Goal: Understand process/instructions: Learn how to perform a task or action

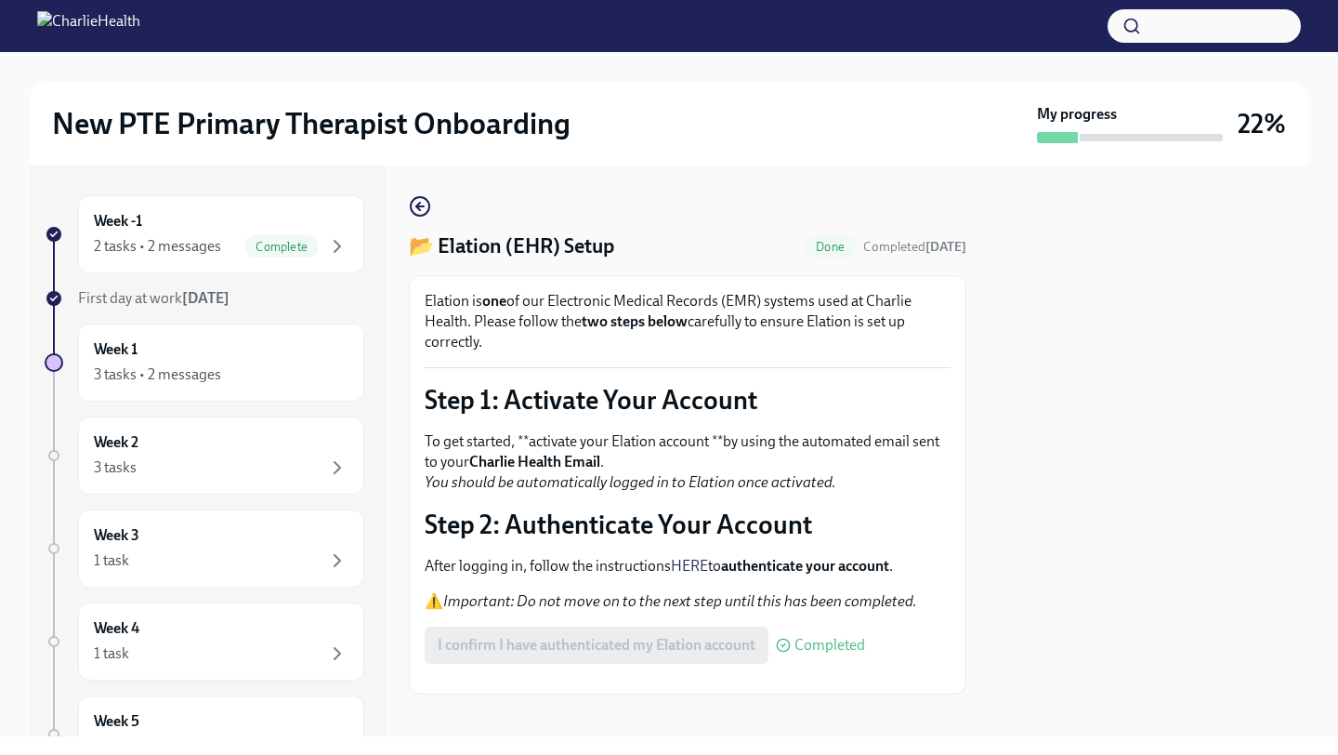
click at [10, 711] on div "New PTE Primary Therapist Onboarding My progress 22% Week -1 2 tasks • 2 messag…" at bounding box center [669, 394] width 1338 height 684
click at [139, 240] on div "2 tasks • 2 messages" at bounding box center [157, 246] width 127 height 20
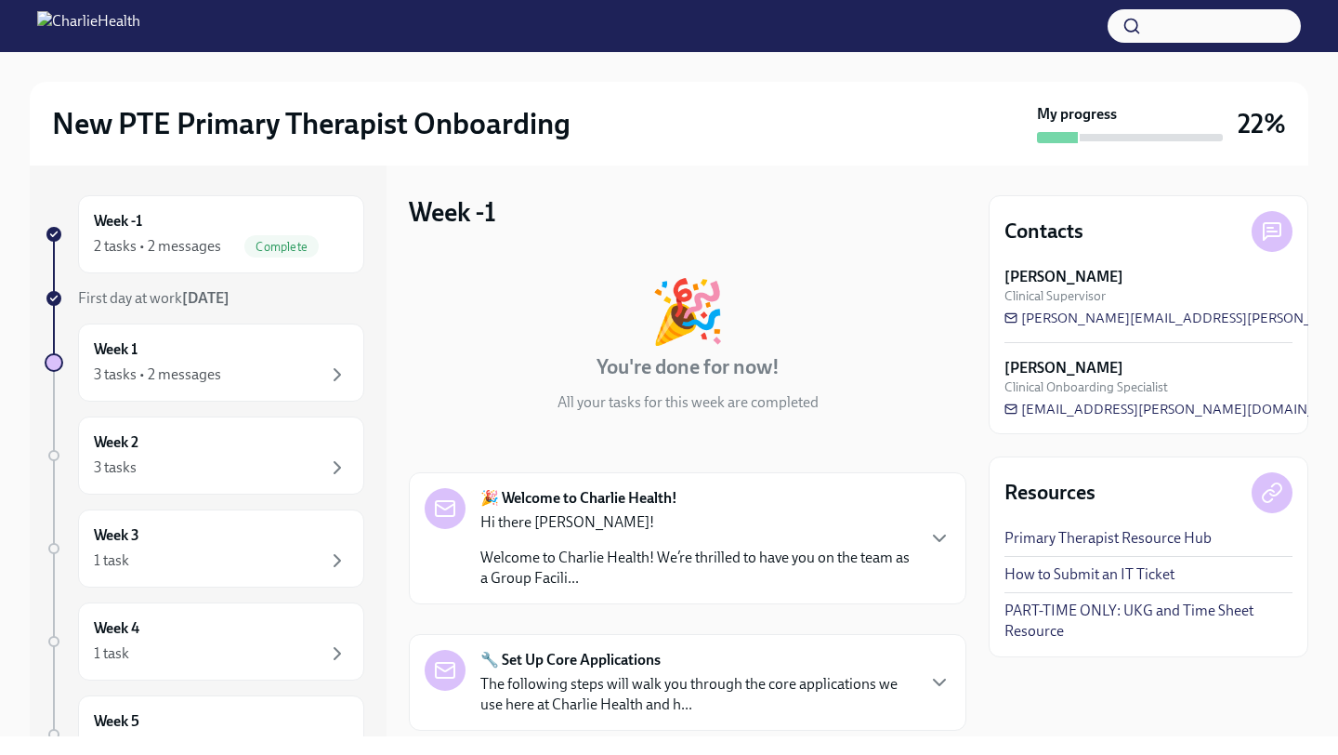
click at [139, 240] on div "2 tasks • 2 messages" at bounding box center [157, 246] width 127 height 20
click at [247, 361] on div "Week 1 3 tasks • 2 messages" at bounding box center [221, 362] width 255 height 46
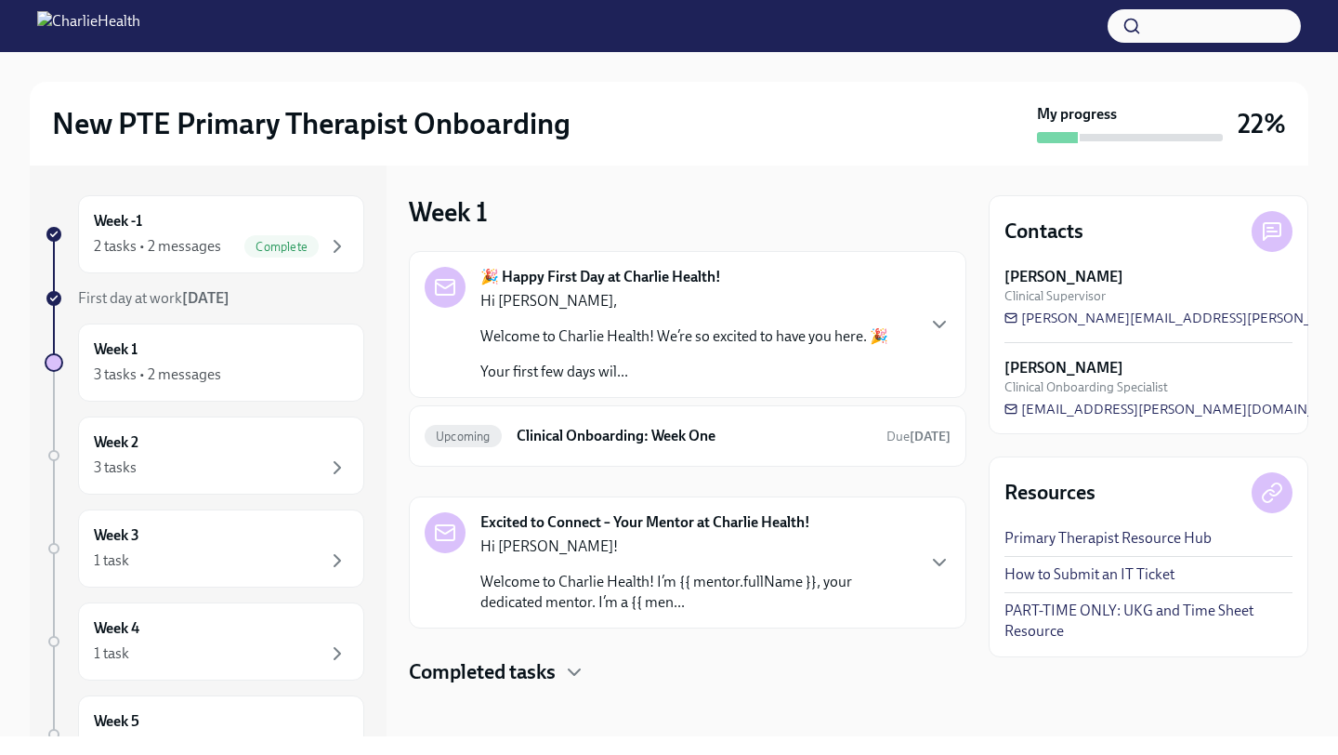
click at [637, 375] on p "Your first few days wil..." at bounding box center [684, 372] width 408 height 20
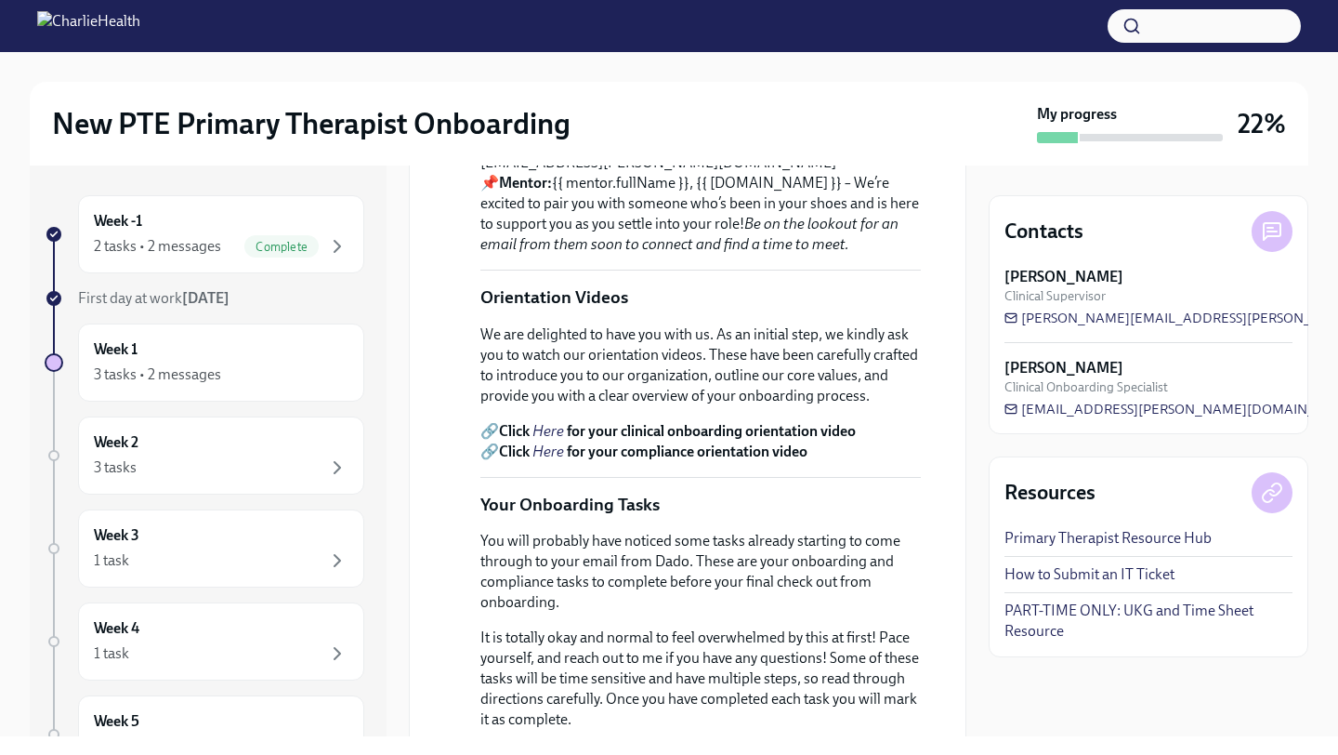
scroll to position [314, 0]
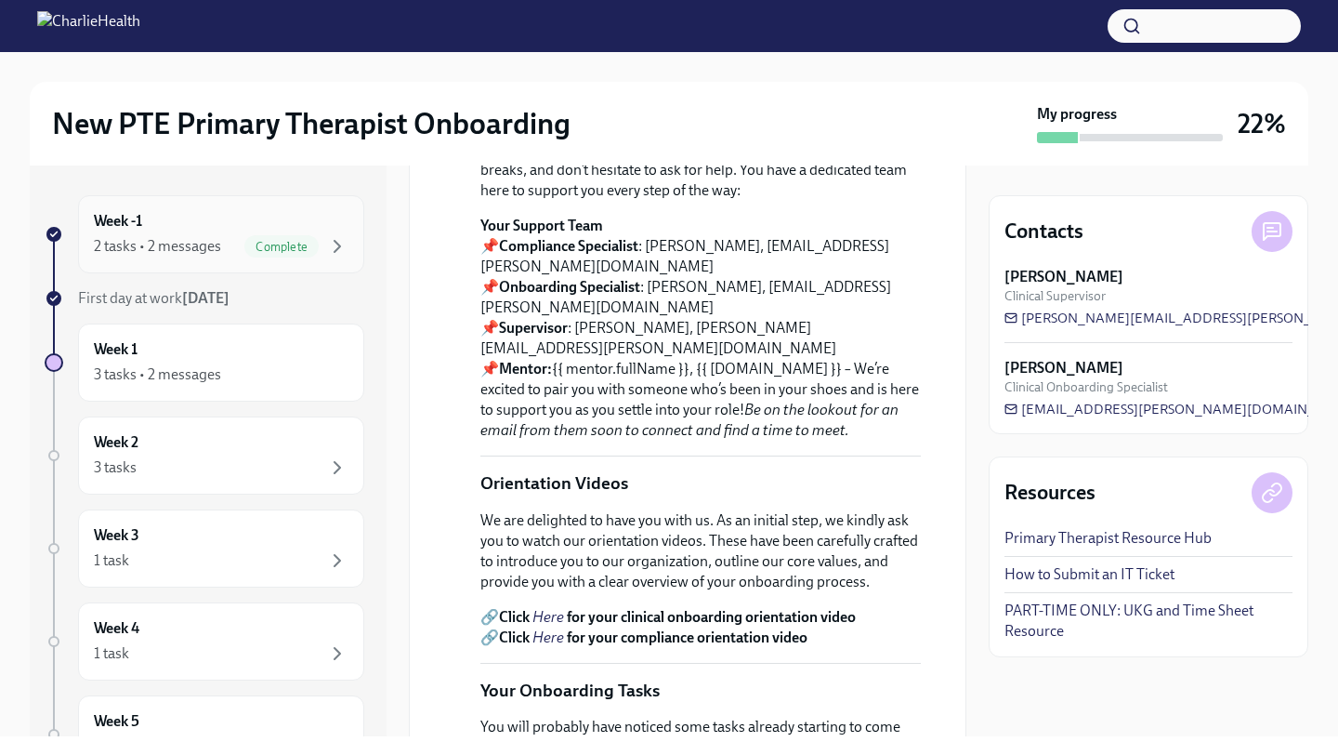
click at [188, 240] on div "2 tasks • 2 messages" at bounding box center [157, 246] width 127 height 20
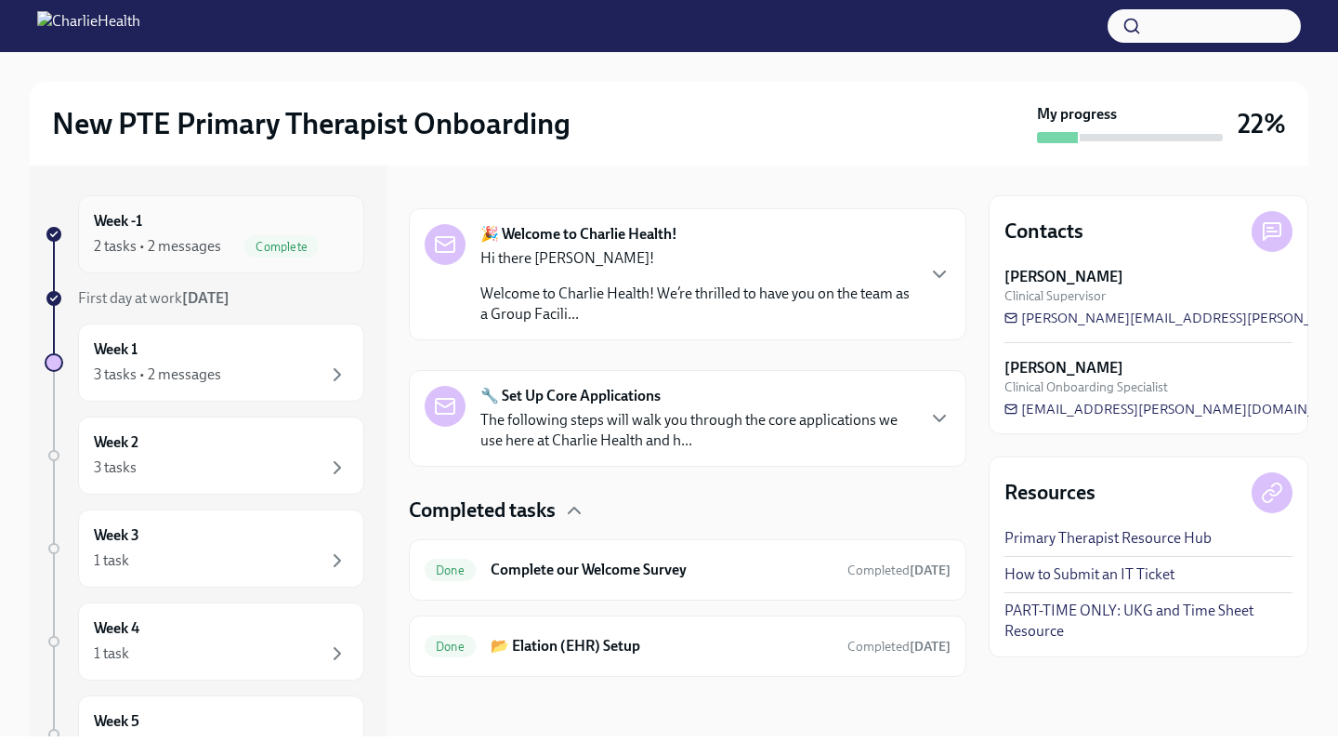
scroll to position [264, 0]
click at [891, 278] on div "Hi there [PERSON_NAME]! Welcome to Charlie Health! We’re thrilled to have you o…" at bounding box center [696, 286] width 433 height 76
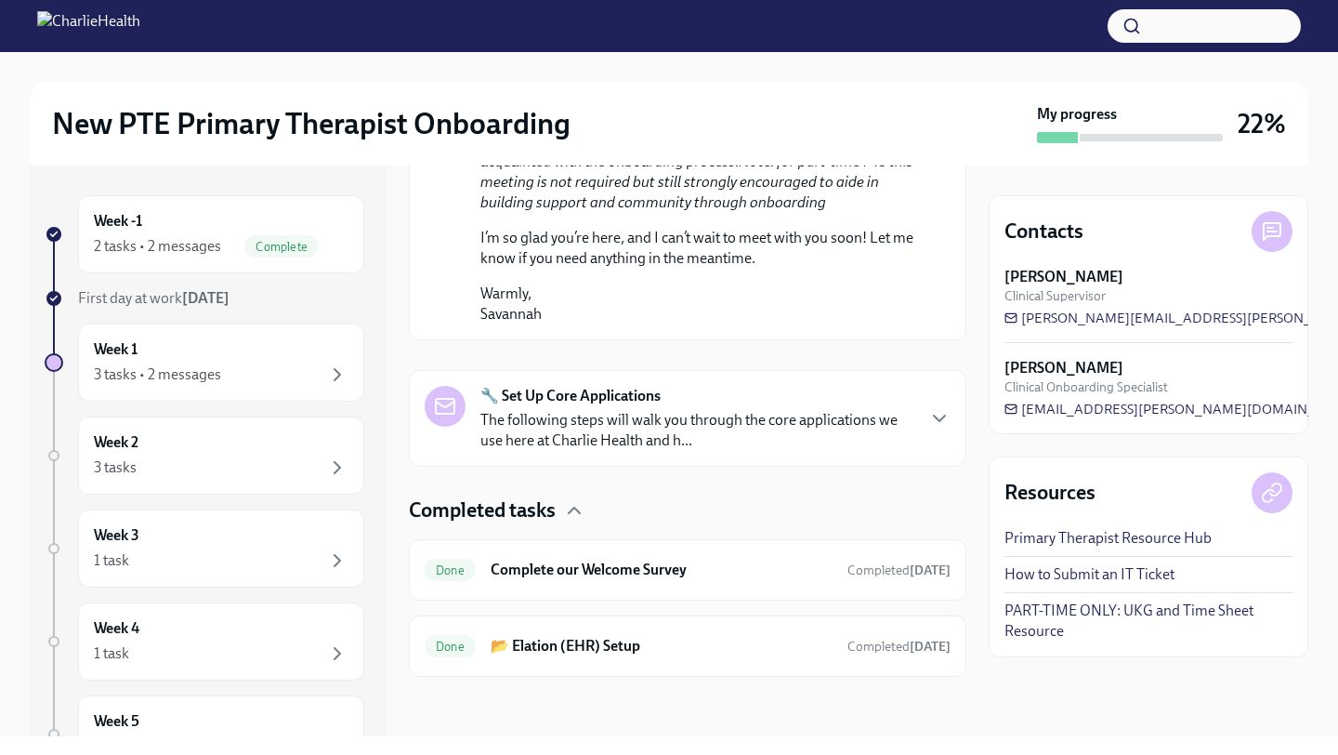
scroll to position [1407, 0]
click at [868, 467] on div "🔧 Set Up Core Applications The following steps will walk you through the core a…" at bounding box center [688, 418] width 558 height 97
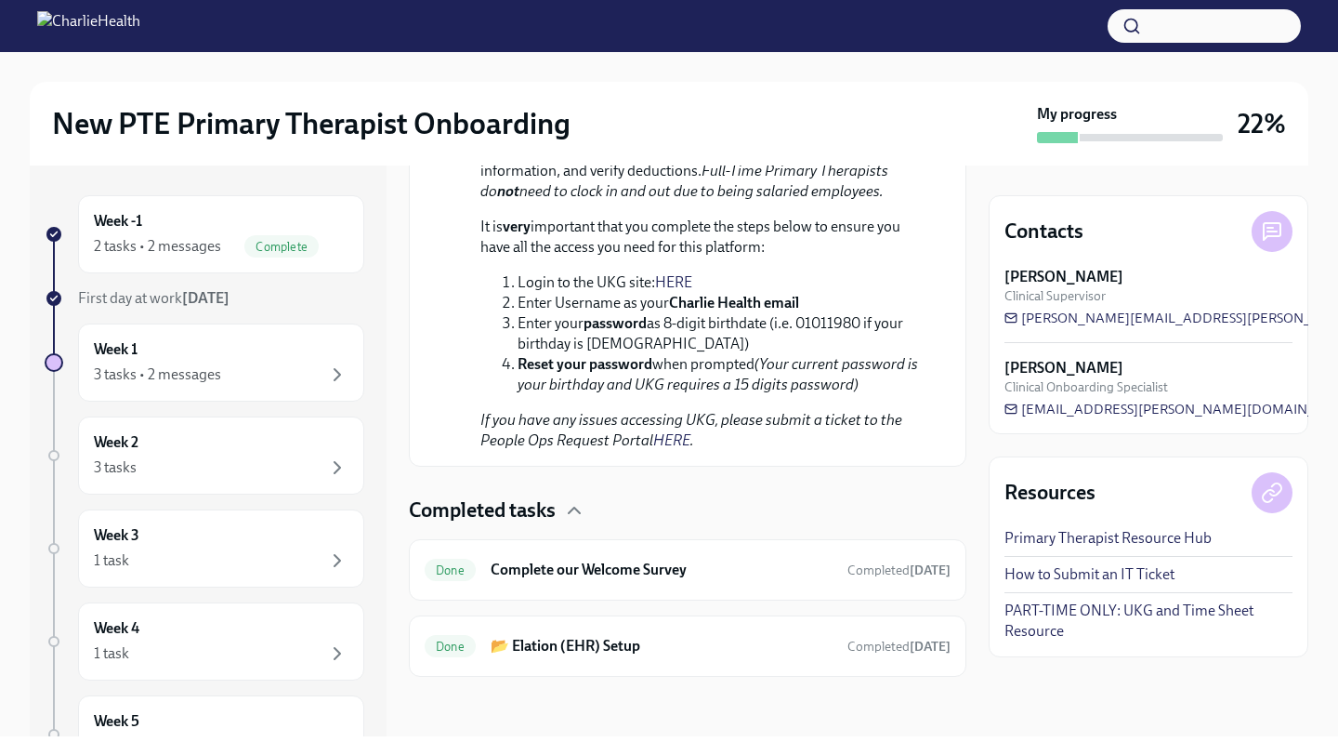
scroll to position [2891, 0]
